Goal: Find specific page/section: Find specific page/section

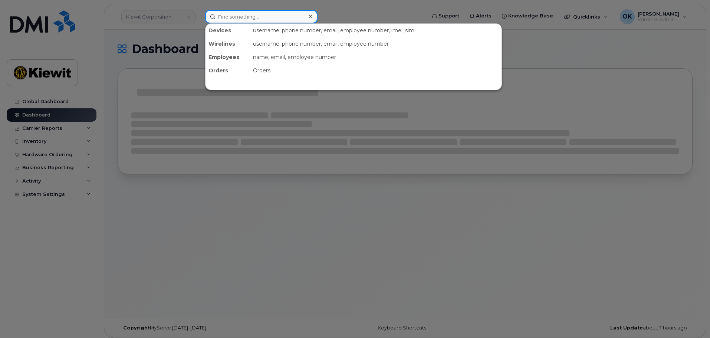
click at [268, 12] on input at bounding box center [261, 16] width 112 height 13
paste input "00390901"
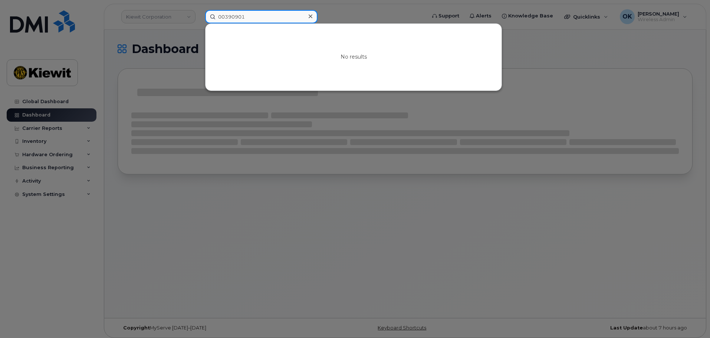
click at [225, 16] on input "00390901" at bounding box center [261, 16] width 112 height 13
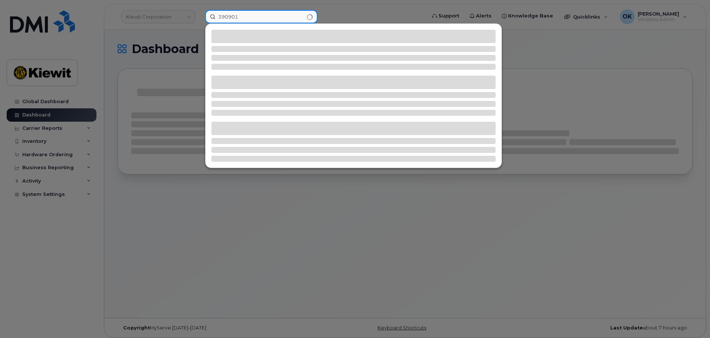
type input "390901"
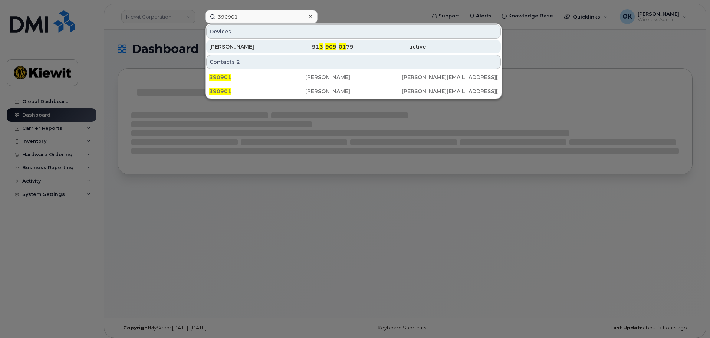
click at [363, 41] on div "active" at bounding box center [390, 46] width 72 height 13
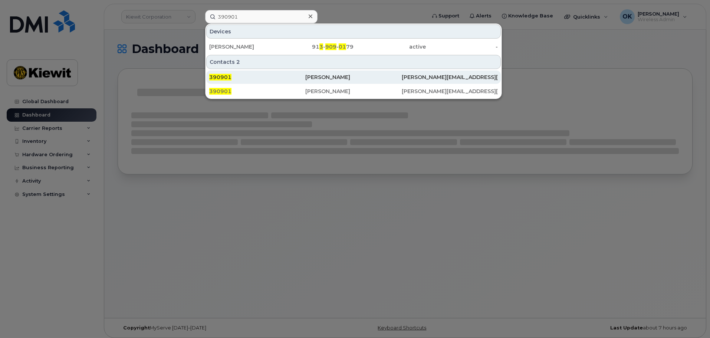
click at [363, 77] on div "[PERSON_NAME]" at bounding box center [353, 76] width 96 height 7
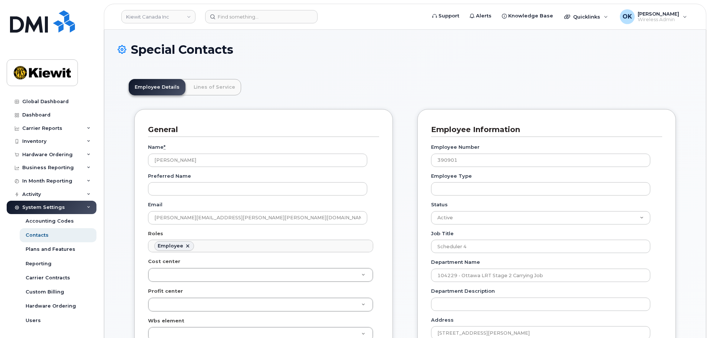
scroll to position [22, 0]
click at [221, 89] on link "Lines of Service" at bounding box center [214, 87] width 53 height 16
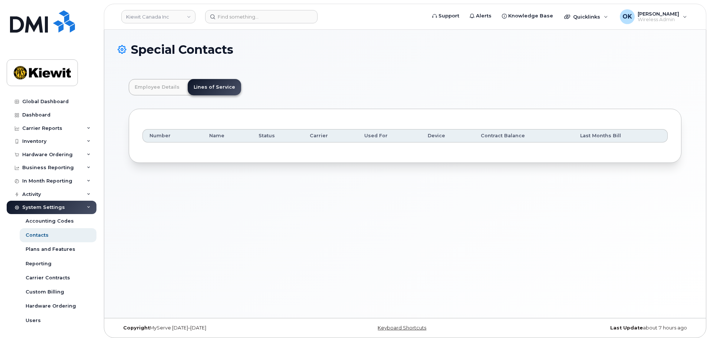
drag, startPoint x: 606, startPoint y: 195, endPoint x: 608, endPoint y: 161, distance: 33.5
click at [606, 190] on div "Special Contacts Employee Details Lines of Service General Name * [PERSON_NAME]…" at bounding box center [405, 174] width 602 height 288
